Goal: Check status: Check status

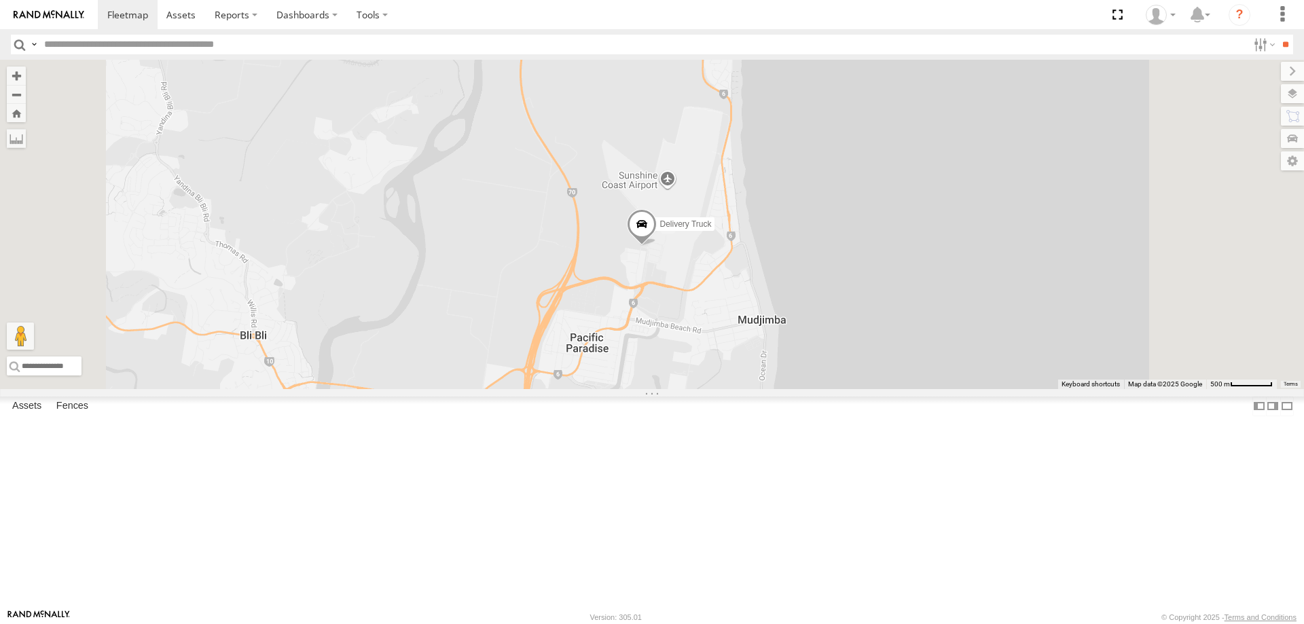
drag, startPoint x: 824, startPoint y: 251, endPoint x: 820, endPoint y: 390, distance: 139.2
click at [820, 389] on div "Delivery Truck cruise Small Truck" at bounding box center [652, 224] width 1304 height 329
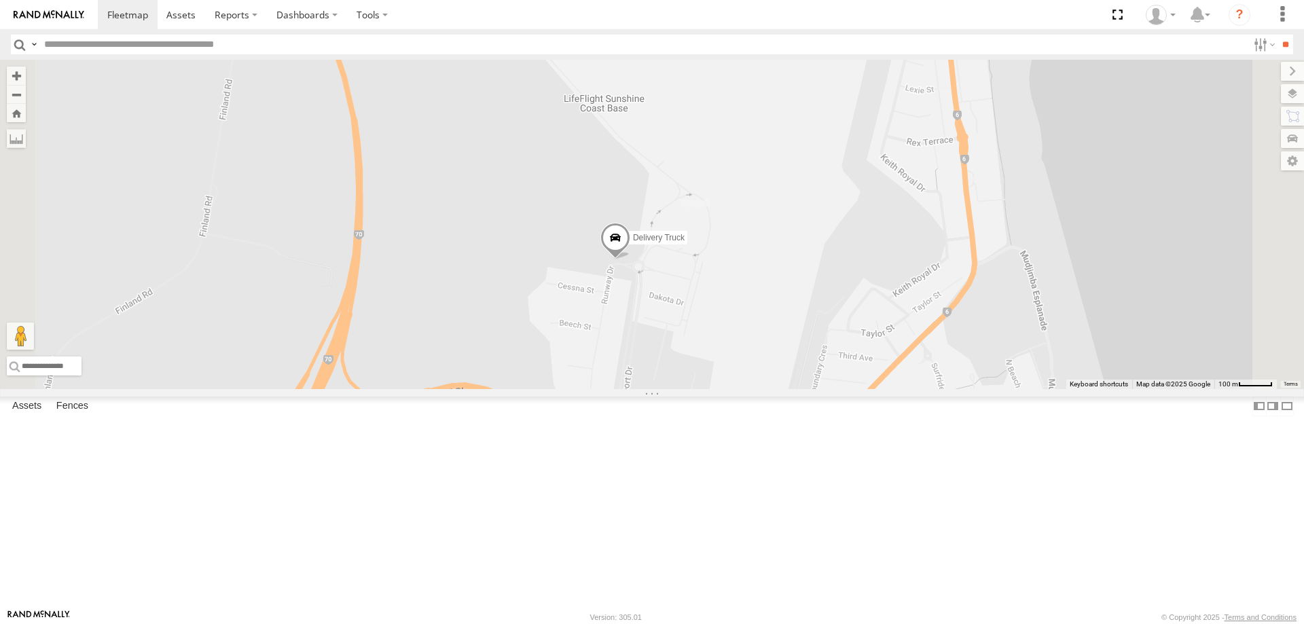
drag, startPoint x: 814, startPoint y: 403, endPoint x: 777, endPoint y: 383, distance: 41.9
click at [777, 383] on div "Delivery Truck cruise Small Truck" at bounding box center [652, 224] width 1304 height 329
click at [630, 259] on span at bounding box center [615, 241] width 30 height 37
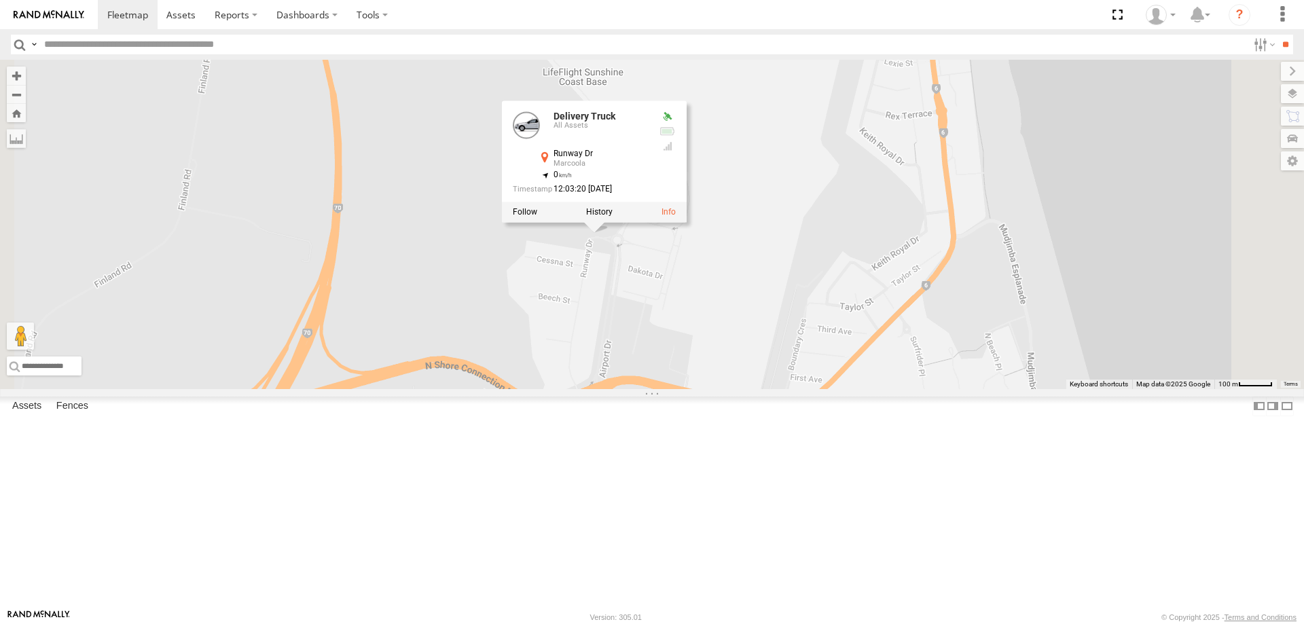
drag, startPoint x: 802, startPoint y: 443, endPoint x: 771, endPoint y: 405, distance: 49.7
click at [771, 389] on div "Delivery Truck cruise Small Truck Delivery Truck All Assets Runway Dr Marcoola …" at bounding box center [652, 224] width 1304 height 329
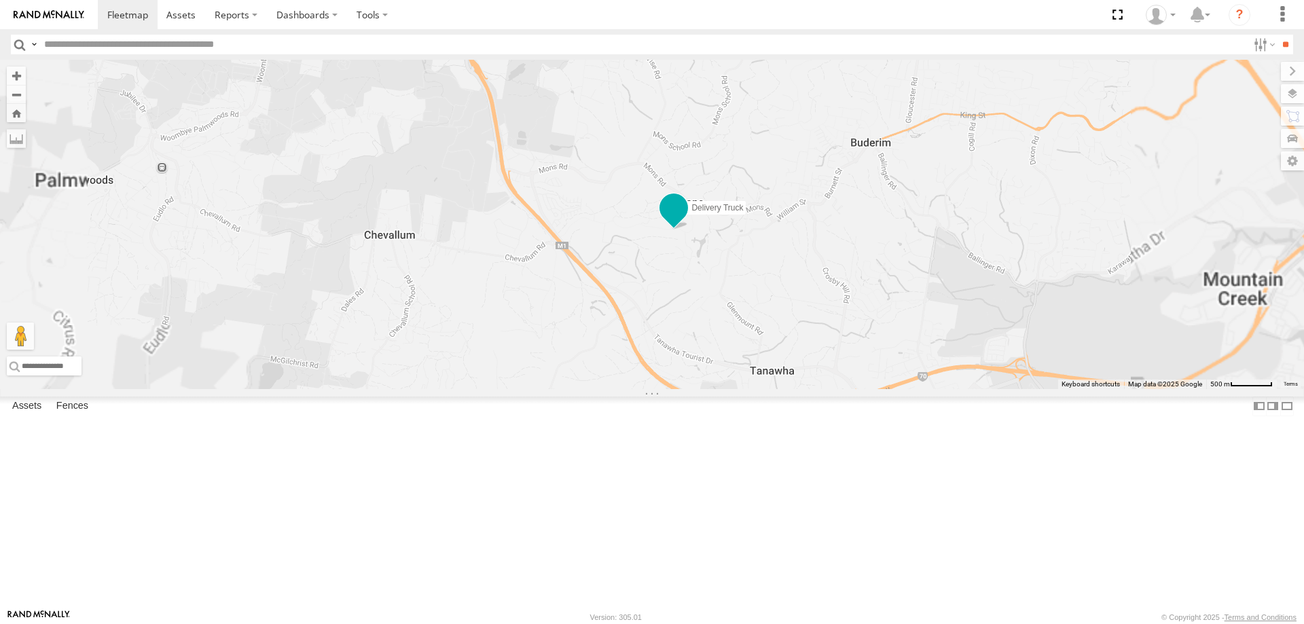
click at [686, 219] on span at bounding box center [673, 207] width 24 height 24
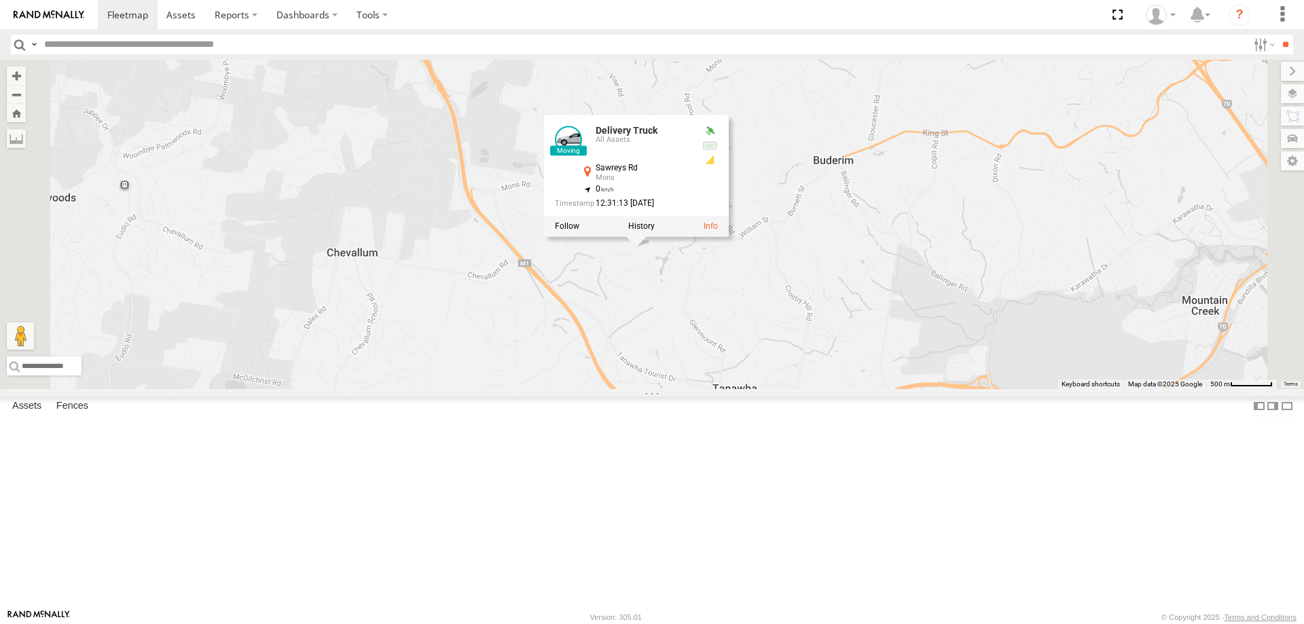
drag, startPoint x: 851, startPoint y: 464, endPoint x: 810, endPoint y: 483, distance: 45.9
click at [810, 389] on div "Delivery Truck cruise Small Truck Delivery Truck All Assets Sawreys Rd Mons -26…" at bounding box center [652, 224] width 1304 height 329
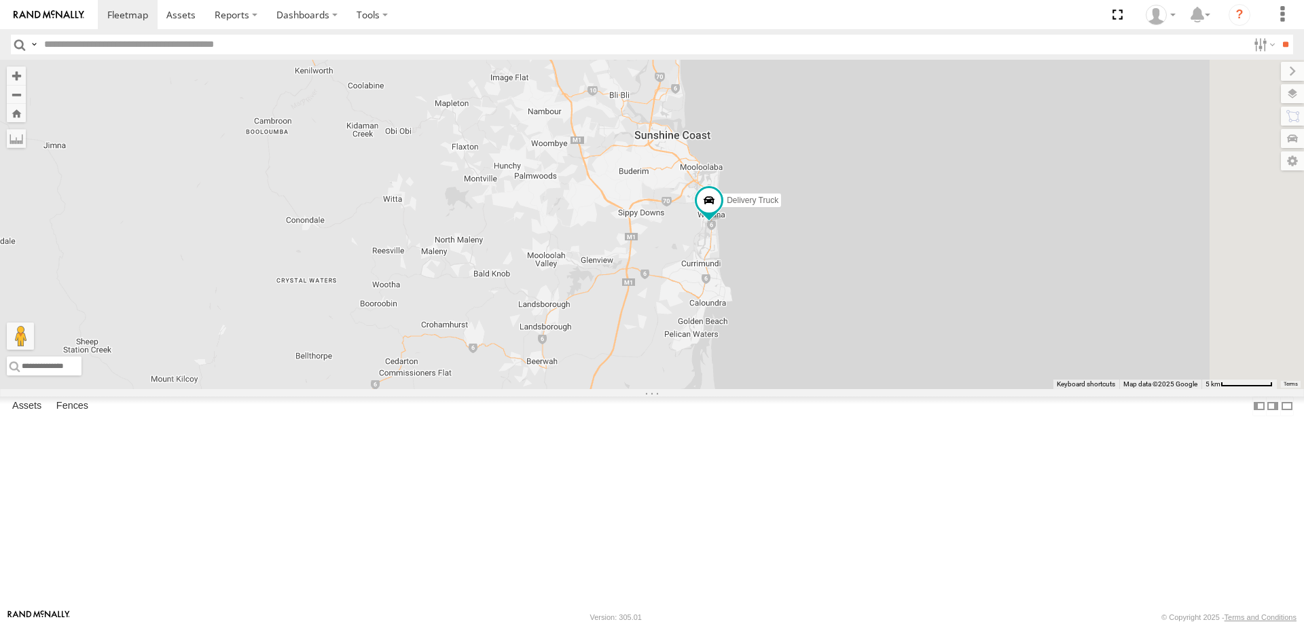
drag, startPoint x: 819, startPoint y: 329, endPoint x: 798, endPoint y: 312, distance: 28.0
click at [798, 312] on div "Delivery Truck cruise Small Truck" at bounding box center [652, 224] width 1304 height 329
